Goal: Transaction & Acquisition: Subscribe to service/newsletter

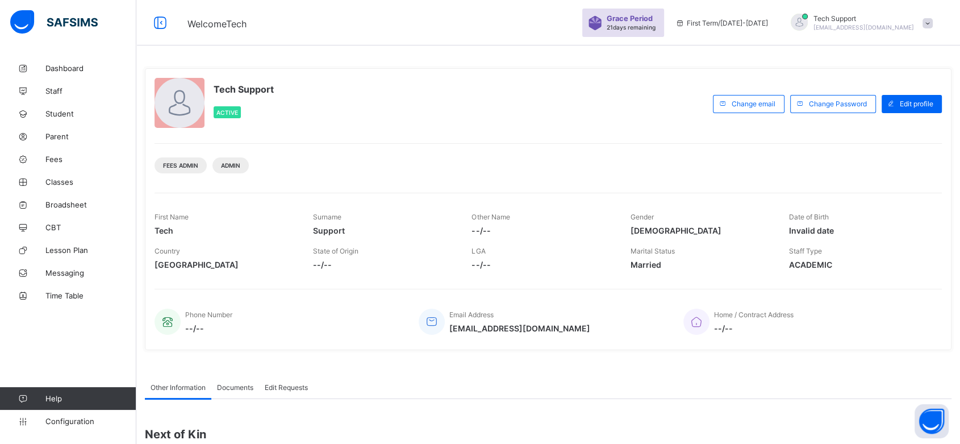
click at [933, 23] on span at bounding box center [927, 23] width 10 height 10
click at [902, 130] on span "Subscription" at bounding box center [886, 133] width 57 height 9
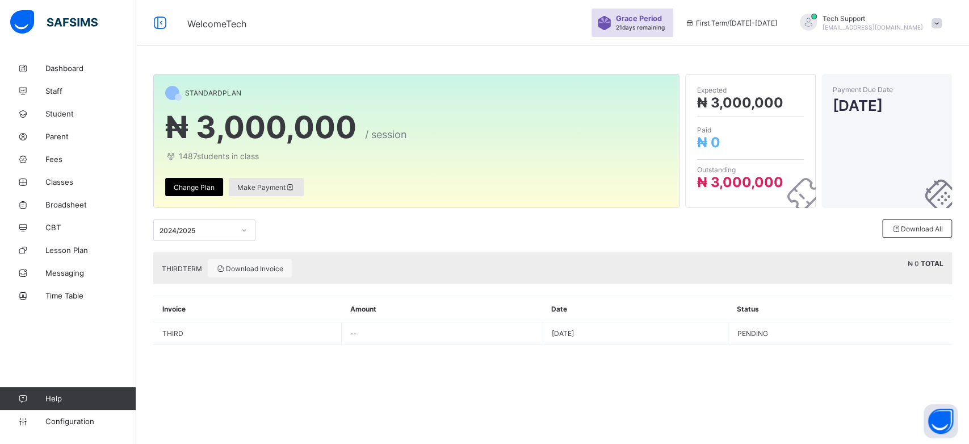
click at [257, 187] on span "Make Payment" at bounding box center [266, 187] width 58 height 9
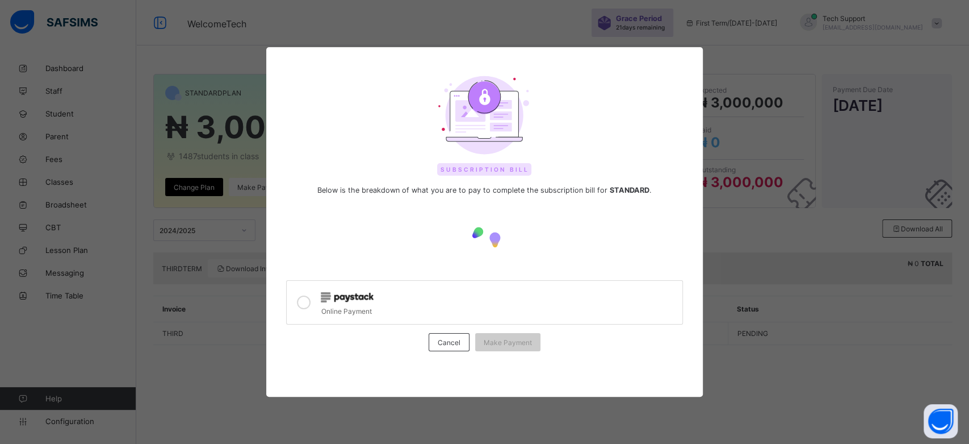
click at [309, 300] on icon at bounding box center [304, 302] width 14 height 14
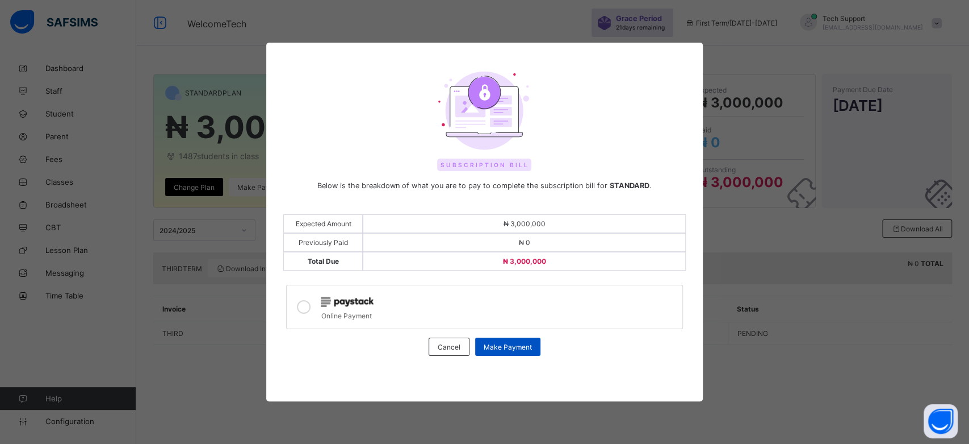
click at [497, 344] on span "Make Payment" at bounding box center [508, 346] width 48 height 9
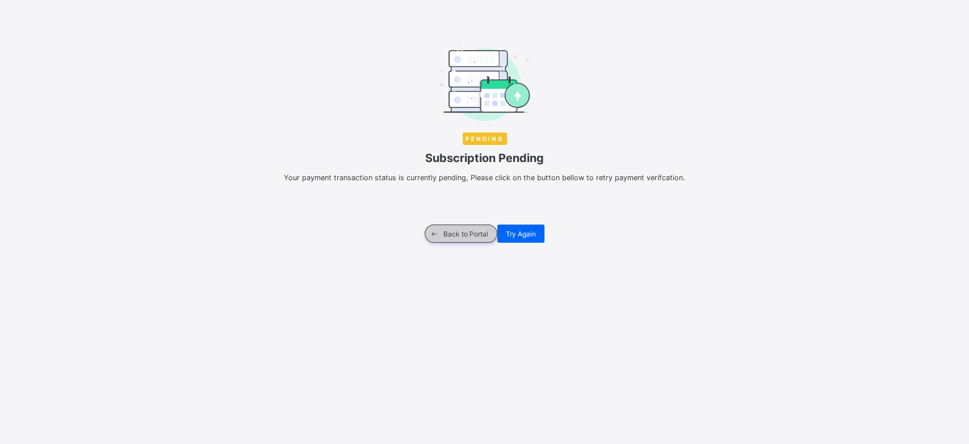
click at [462, 232] on span "Back to Portal" at bounding box center [466, 233] width 45 height 9
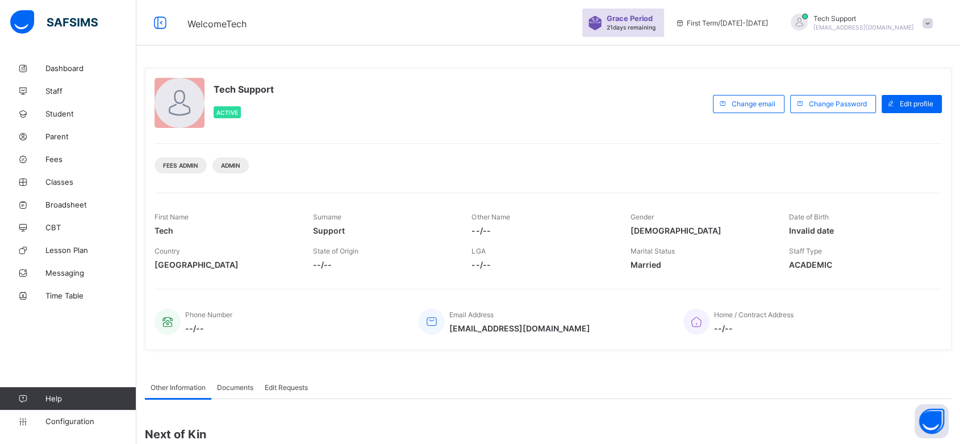
click at [933, 24] on span at bounding box center [927, 23] width 10 height 10
click at [904, 105] on li "Subscription" at bounding box center [896, 110] width 84 height 19
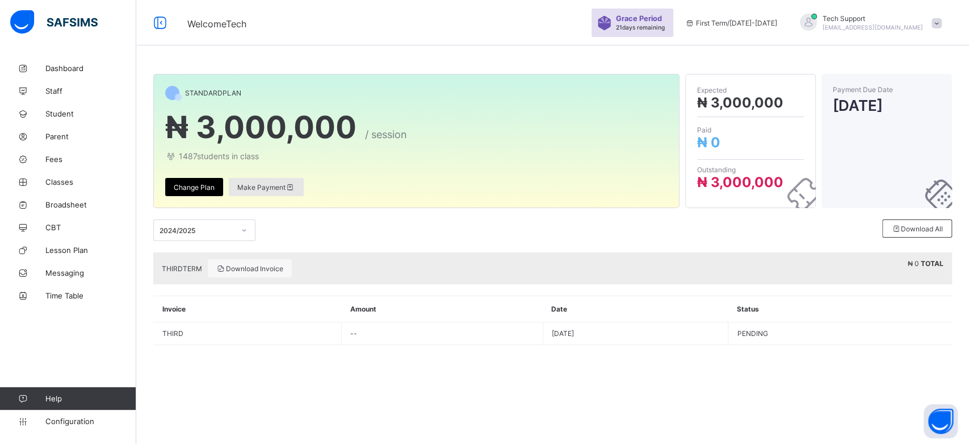
click at [275, 192] on div "Make Payment" at bounding box center [266, 187] width 75 height 18
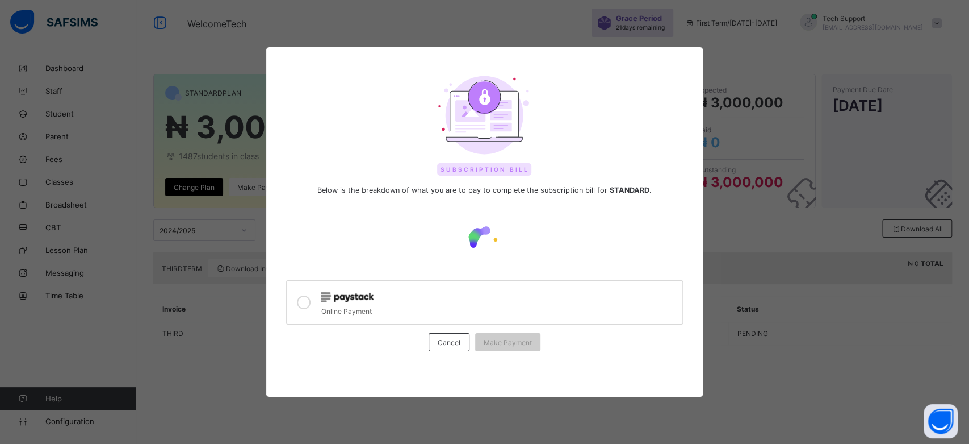
click at [305, 303] on icon at bounding box center [304, 302] width 14 height 14
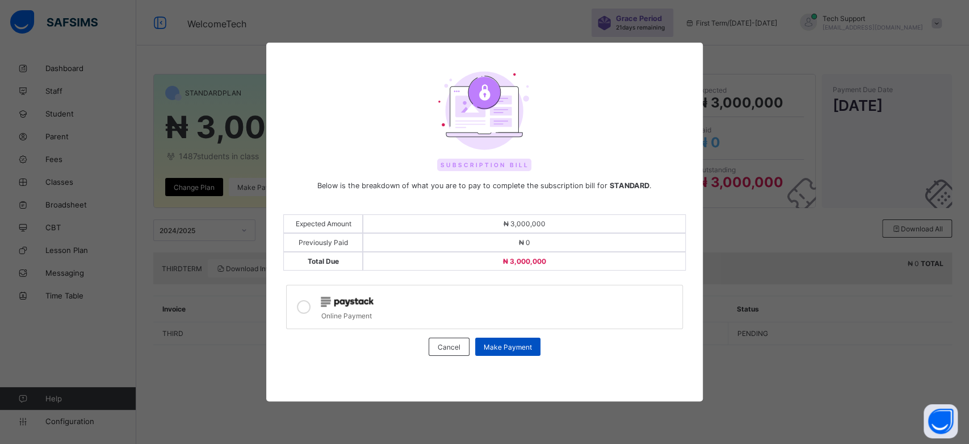
click at [504, 344] on span "Make Payment" at bounding box center [508, 346] width 48 height 9
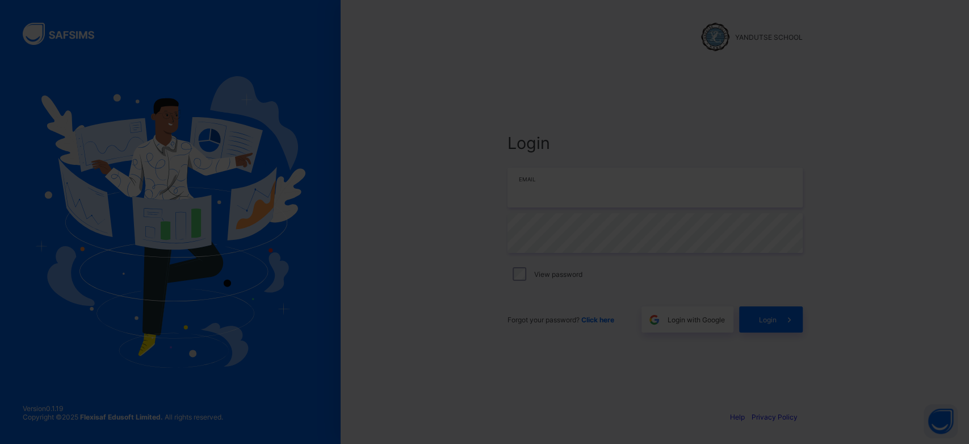
type input "**********"
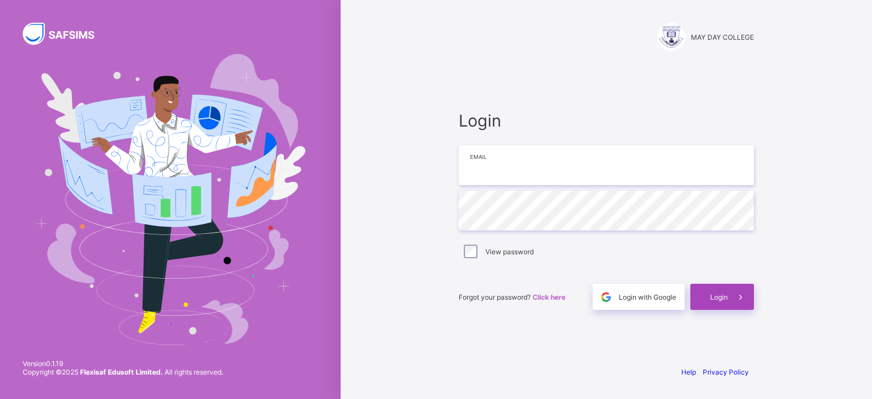
type input "**********"
click at [722, 294] on span "Login" at bounding box center [719, 297] width 18 height 9
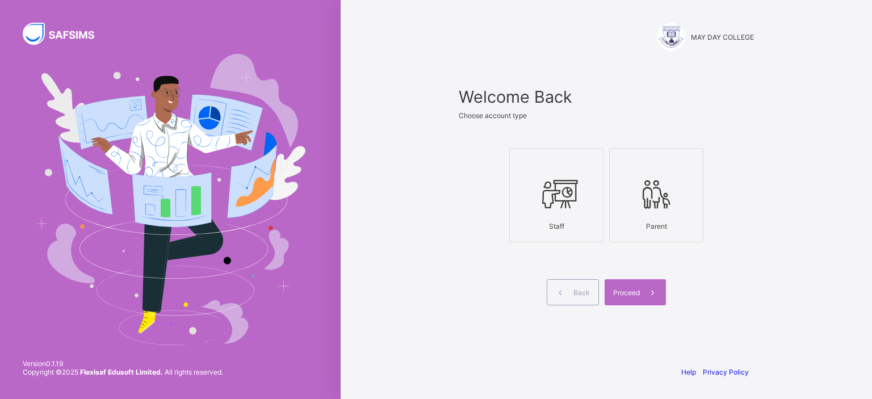
click at [560, 181] on icon at bounding box center [557, 194] width 40 height 34
click at [626, 287] on div "Proceed" at bounding box center [635, 292] width 61 height 26
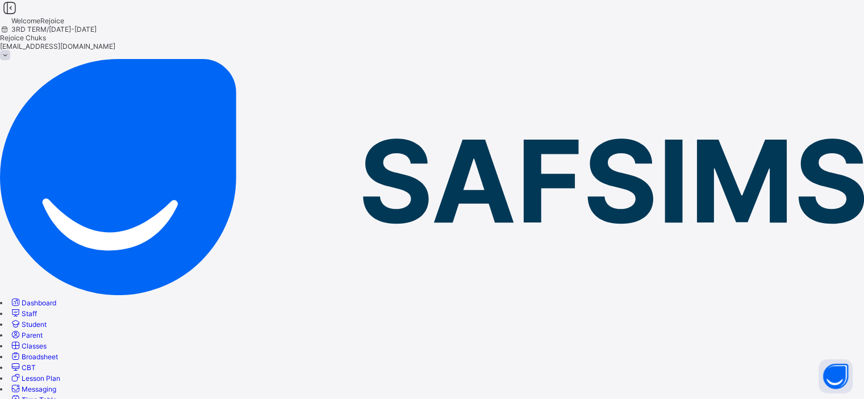
click at [834, 34] on div "Rejoice Chuks chukwumarejoice9@gmail.com" at bounding box center [432, 47] width 864 height 26
click at [402, 41] on div "Welcome Rejoice 3RD TERM / 2024-2025 Rejoice Chuks chukwumarejoice9@gmail.com" at bounding box center [432, 29] width 864 height 59
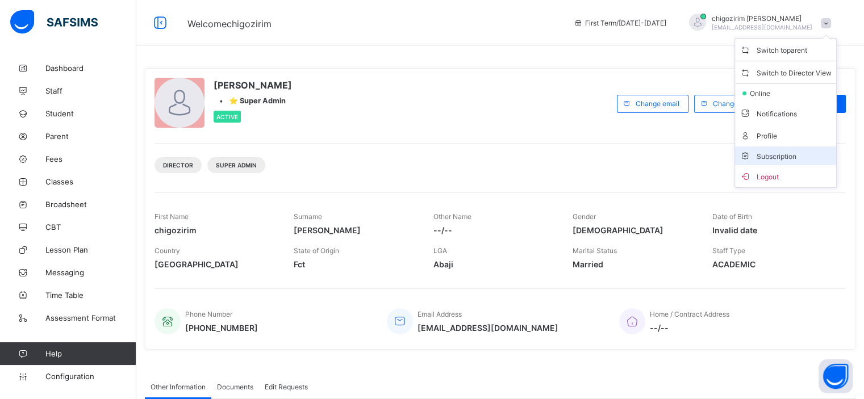
drag, startPoint x: 0, startPoint y: 0, endPoint x: 789, endPoint y: 145, distance: 802.2
click at [789, 147] on li "Subscription" at bounding box center [785, 156] width 101 height 19
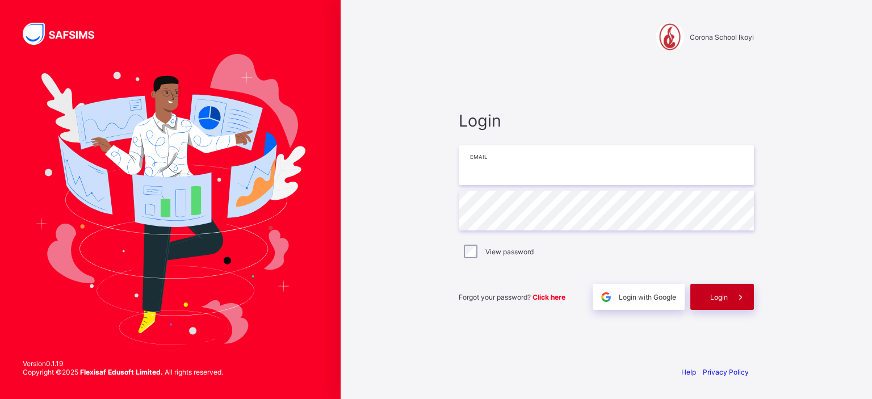
type input "**********"
click at [725, 299] on span "Login" at bounding box center [719, 297] width 18 height 9
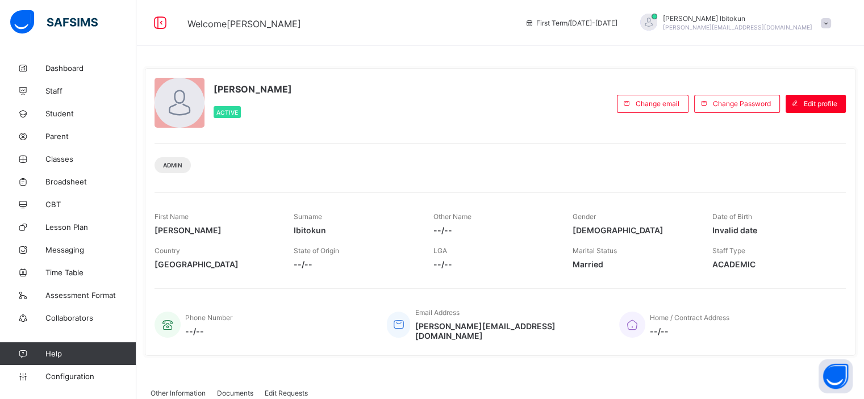
click at [831, 23] on span at bounding box center [826, 23] width 10 height 10
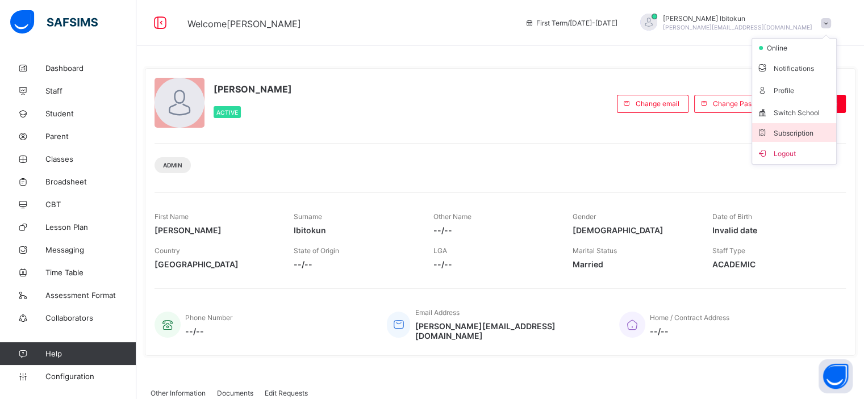
click at [800, 130] on span "Subscription" at bounding box center [785, 133] width 57 height 9
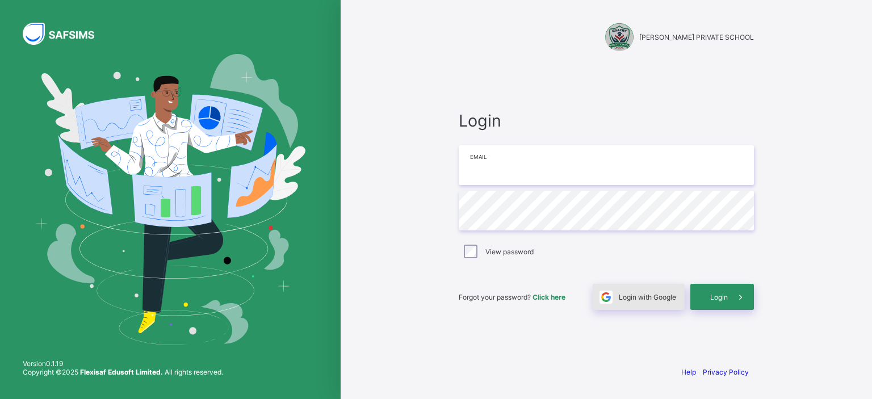
type input "**********"
click at [646, 295] on span "Login with Google" at bounding box center [647, 297] width 57 height 9
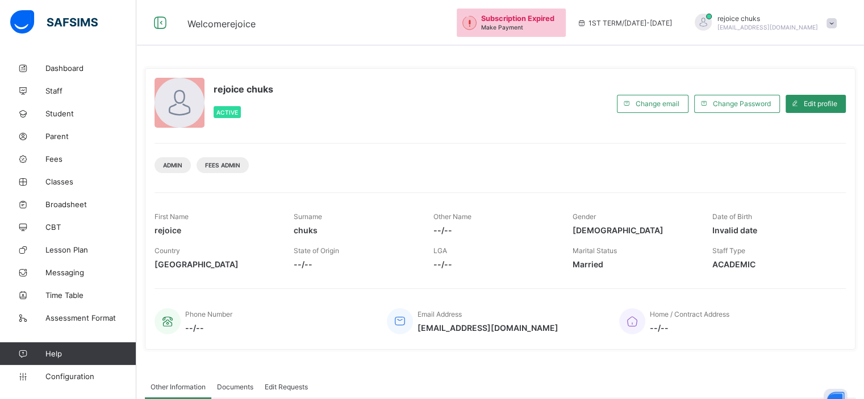
click at [837, 21] on span at bounding box center [831, 23] width 10 height 10
click at [790, 109] on span "Subscription" at bounding box center [790, 111] width 57 height 9
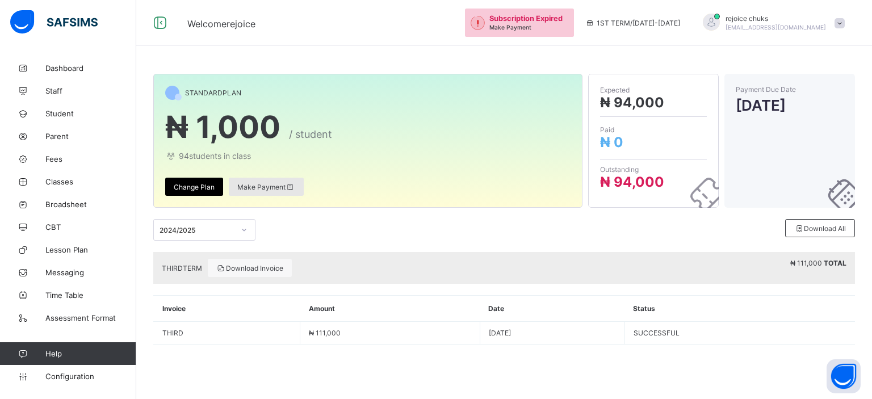
click at [270, 184] on span "Make Payment" at bounding box center [266, 187] width 58 height 9
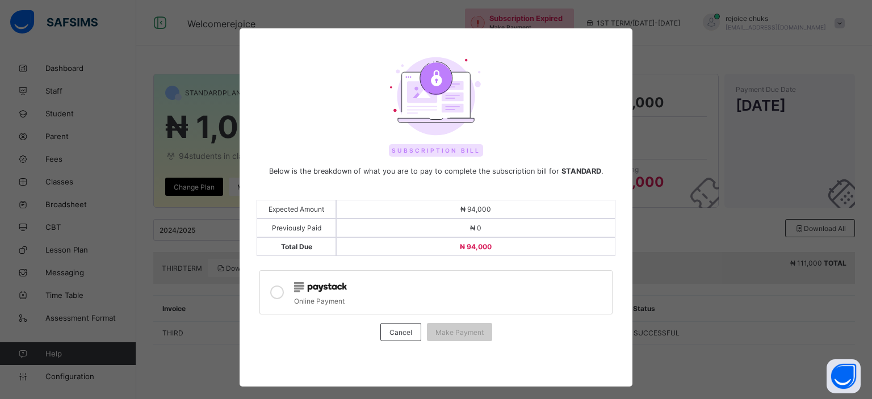
click at [277, 284] on div at bounding box center [277, 292] width 23 height 26
click at [455, 332] on span "Make Payment" at bounding box center [460, 332] width 48 height 9
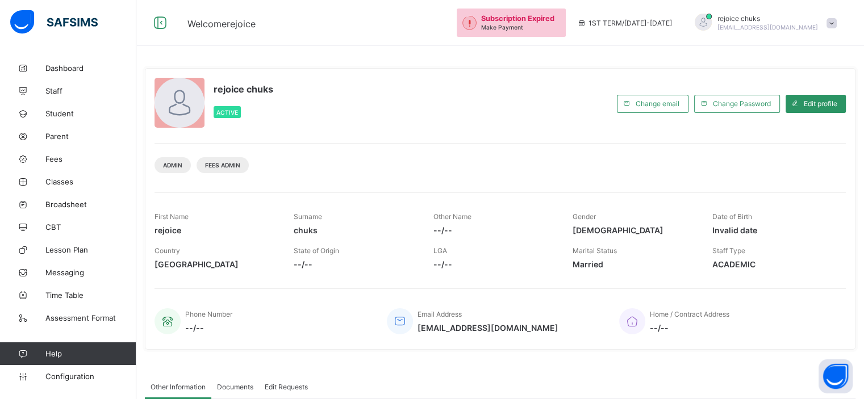
click at [835, 29] on div "rejoice chuks [EMAIL_ADDRESS][DOMAIN_NAME]" at bounding box center [762, 23] width 159 height 19
click at [803, 106] on li "Subscription" at bounding box center [800, 110] width 84 height 19
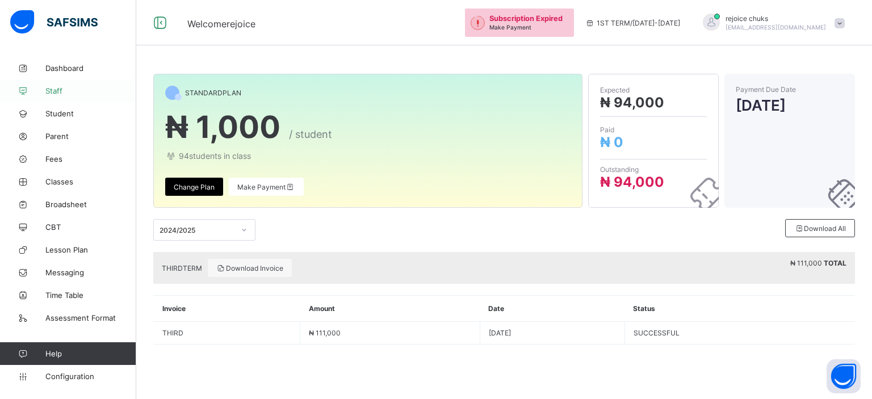
click at [62, 97] on link "Staff" at bounding box center [68, 91] width 136 height 23
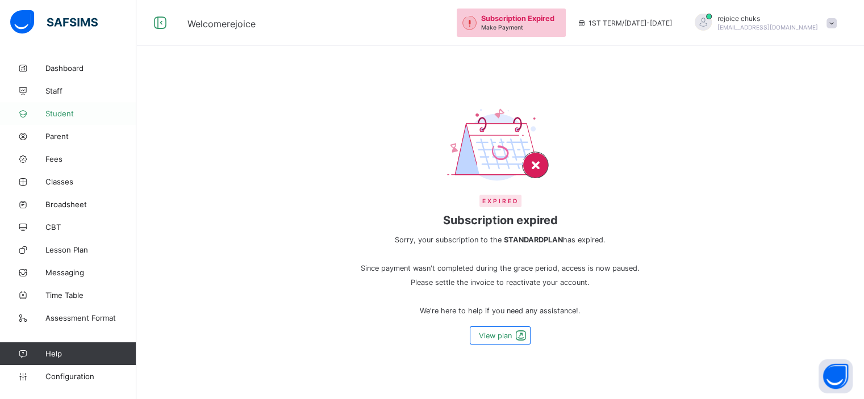
click at [66, 112] on span "Student" at bounding box center [90, 113] width 91 height 9
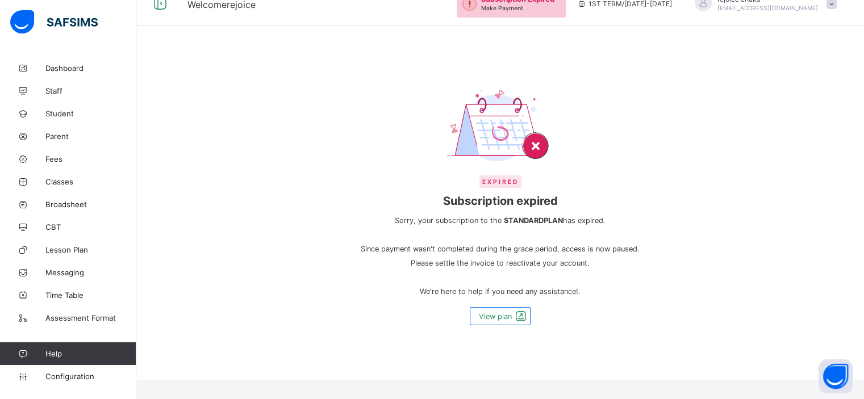
scroll to position [25, 0]
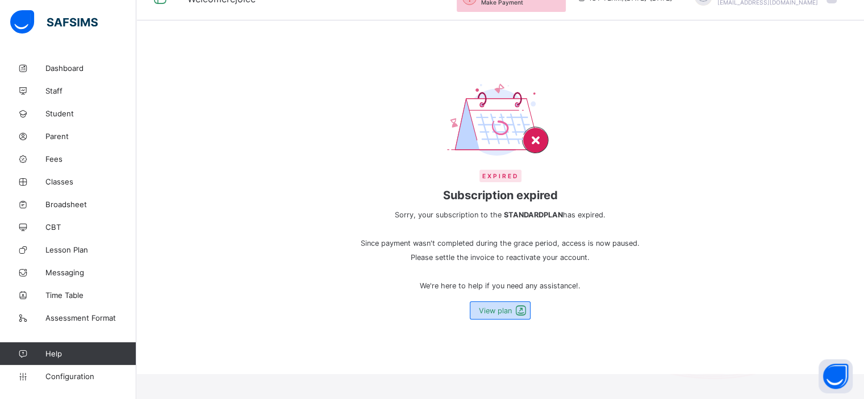
click at [519, 308] on span at bounding box center [521, 311] width 16 height 14
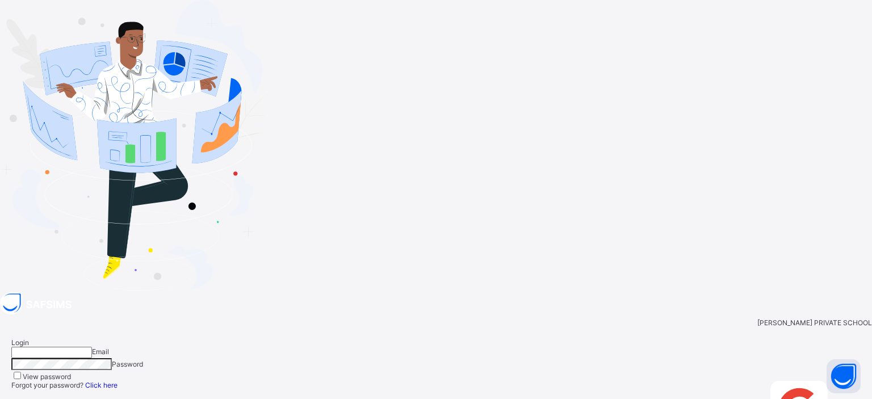
type input "**********"
